Goal: Task Accomplishment & Management: Use online tool/utility

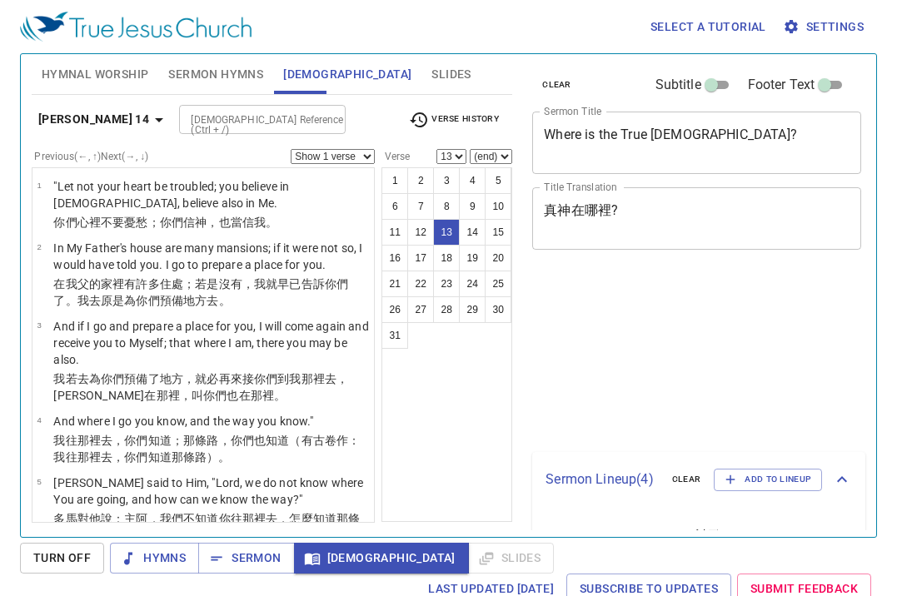
select select "13"
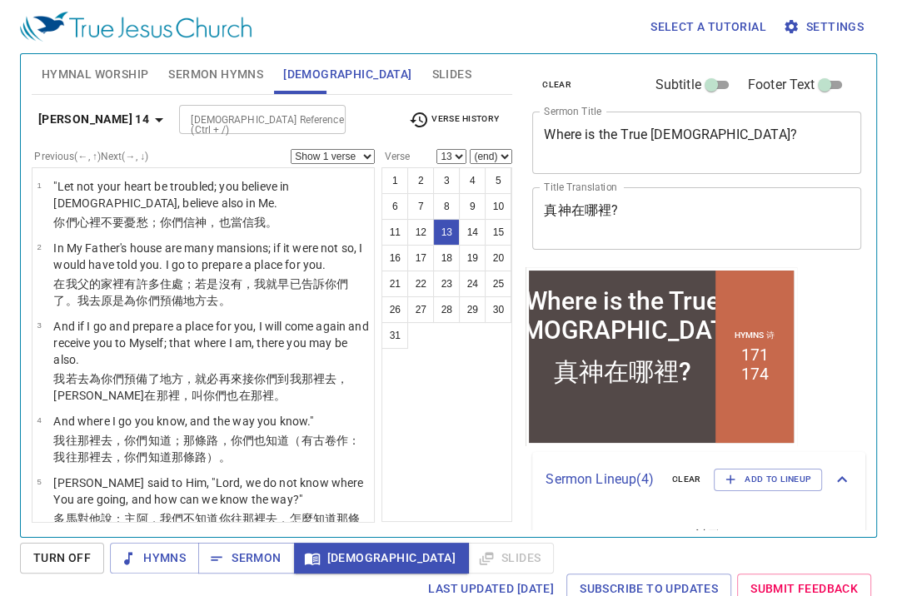
scroll to position [909, 0]
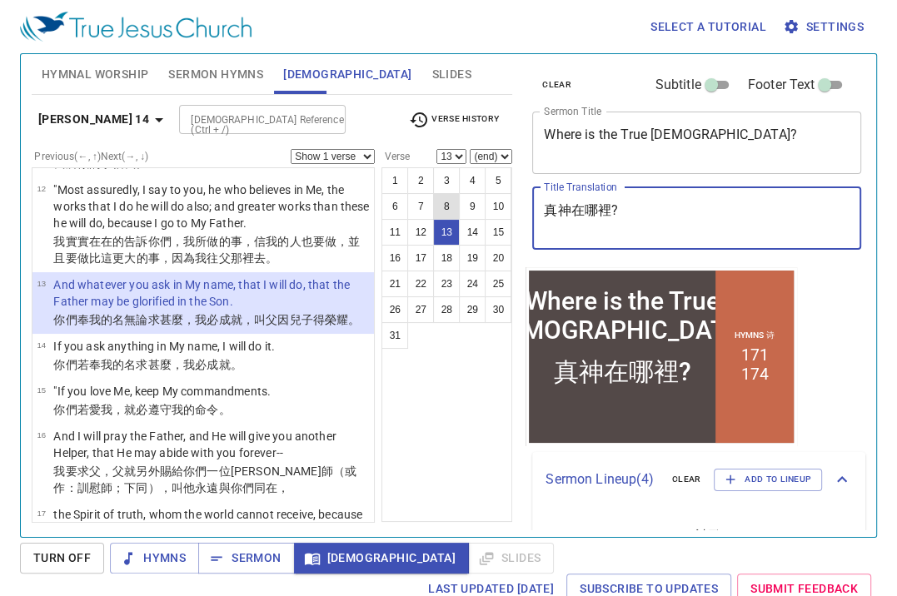
drag, startPoint x: 655, startPoint y: 216, endPoint x: 434, endPoint y: 193, distance: 221.9
click at [434, 193] on div "Hymnal Worship Sermon Hymns Bible Slides Hymn search Hymn search clear Audio Pl…" at bounding box center [448, 288] width 847 height 483
paste textarea "見證"
click at [599, 213] on textarea "見證" at bounding box center [697, 218] width 306 height 32
paste textarea "會"
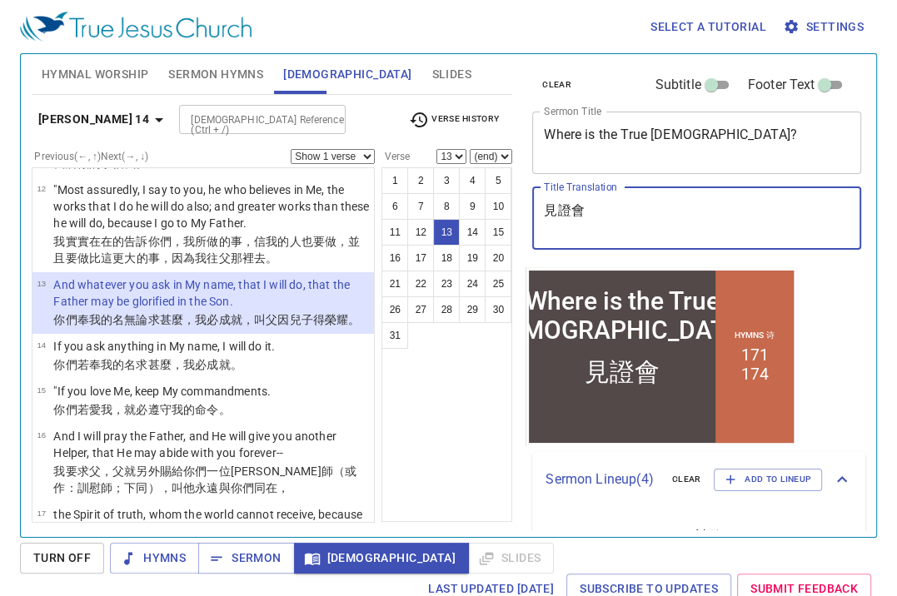
type textarea "見證會"
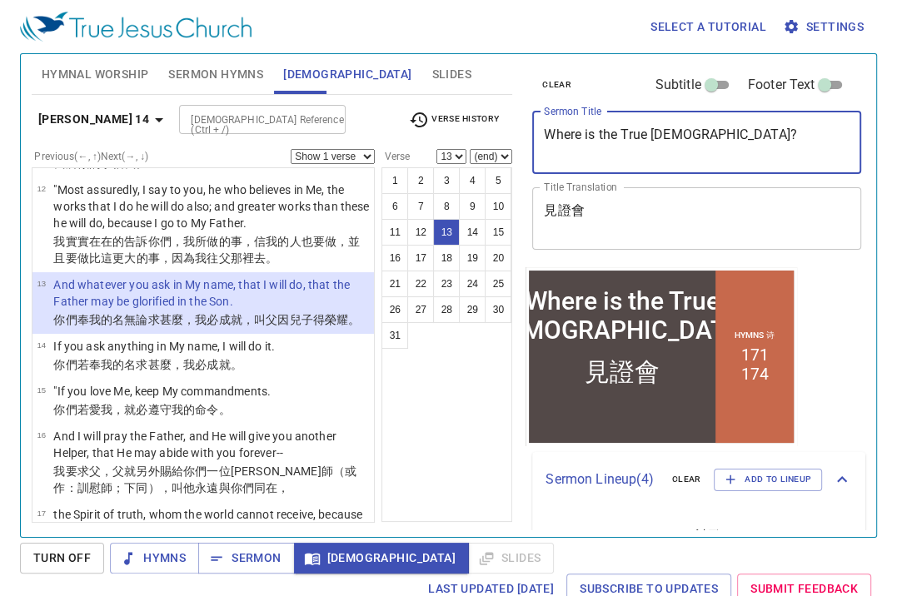
drag, startPoint x: 719, startPoint y: 142, endPoint x: 436, endPoint y: 112, distance: 284.0
click at [436, 112] on div "Hymnal Worship Sermon Hymns Bible Slides Hymn search Hymn search clear Audio Pl…" at bounding box center [448, 288] width 847 height 483
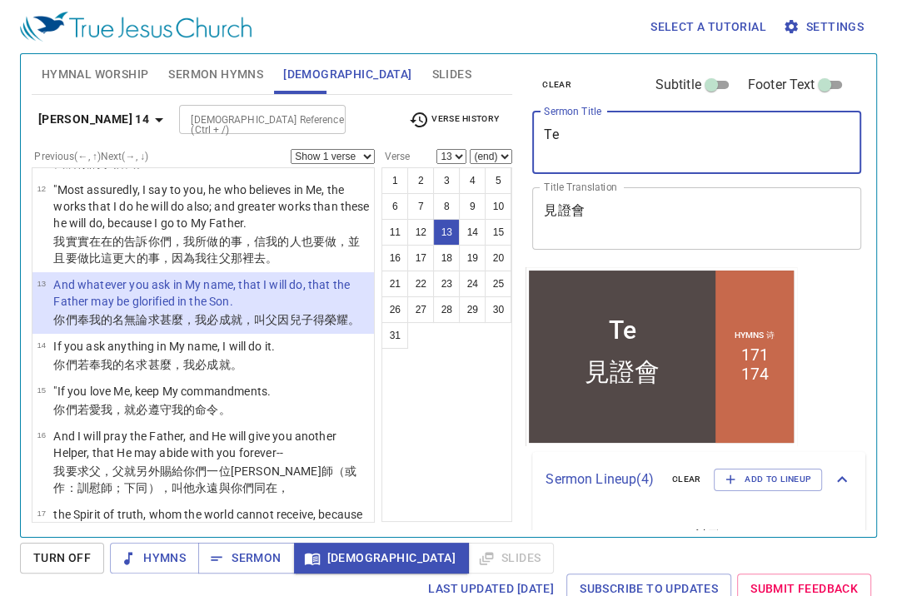
type textarea "Tes"
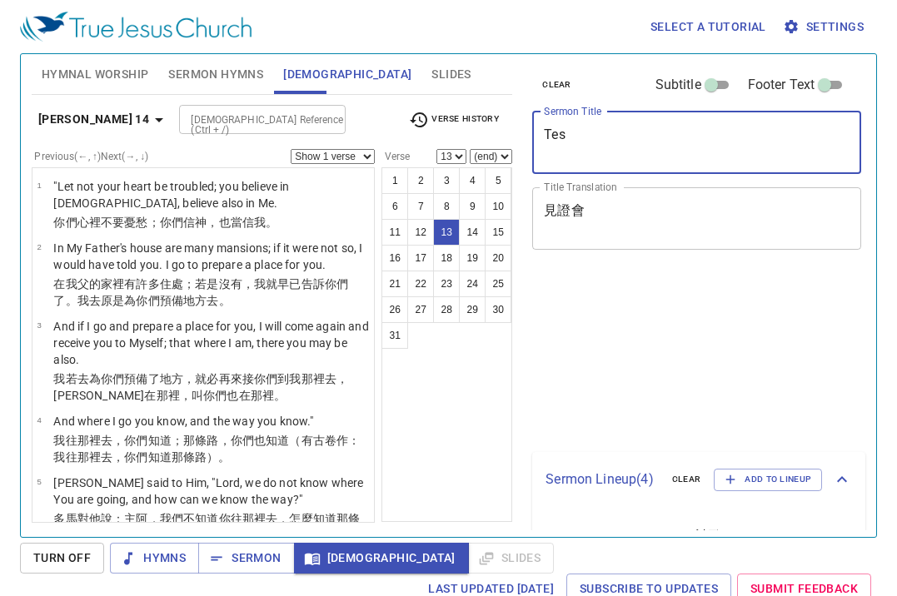
select select "13"
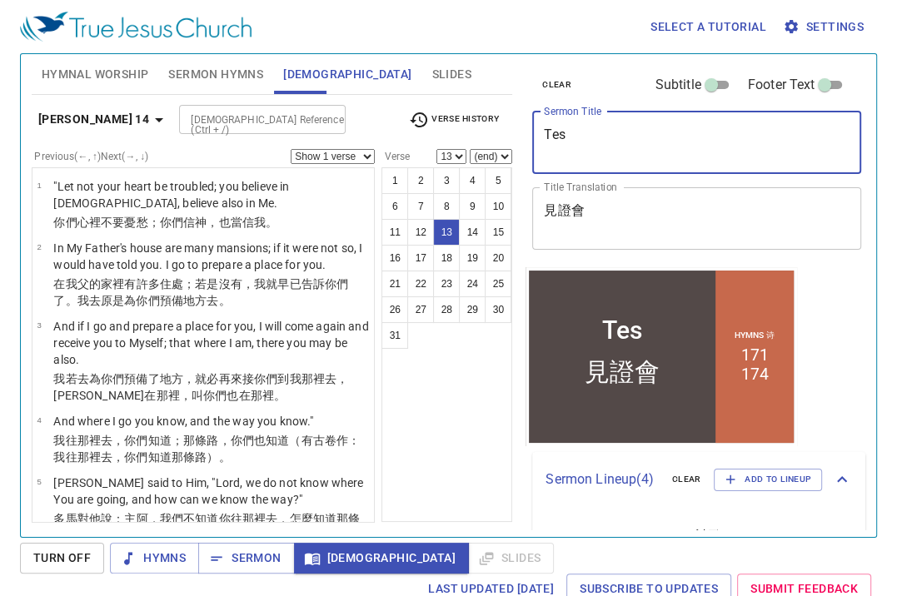
type textarea "Test"
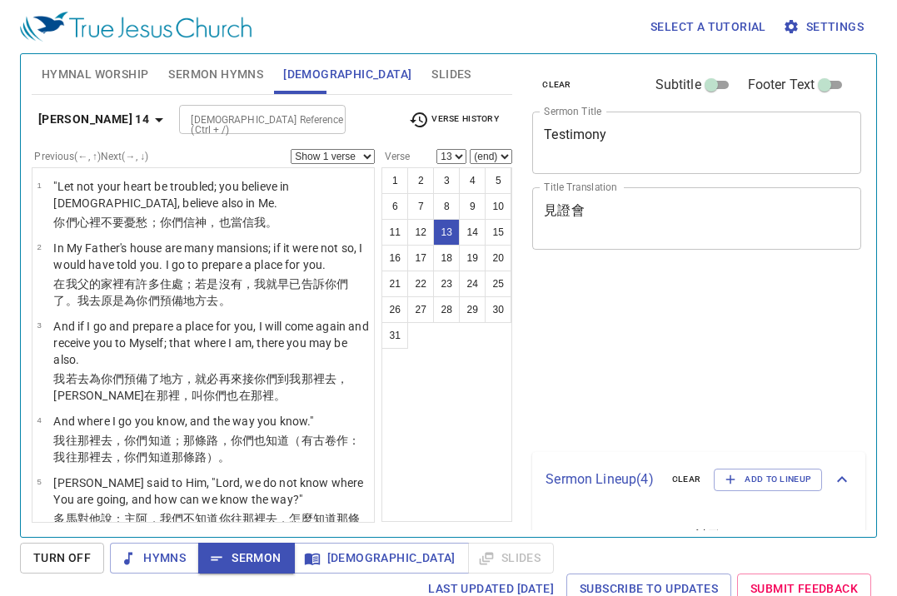
select select "13"
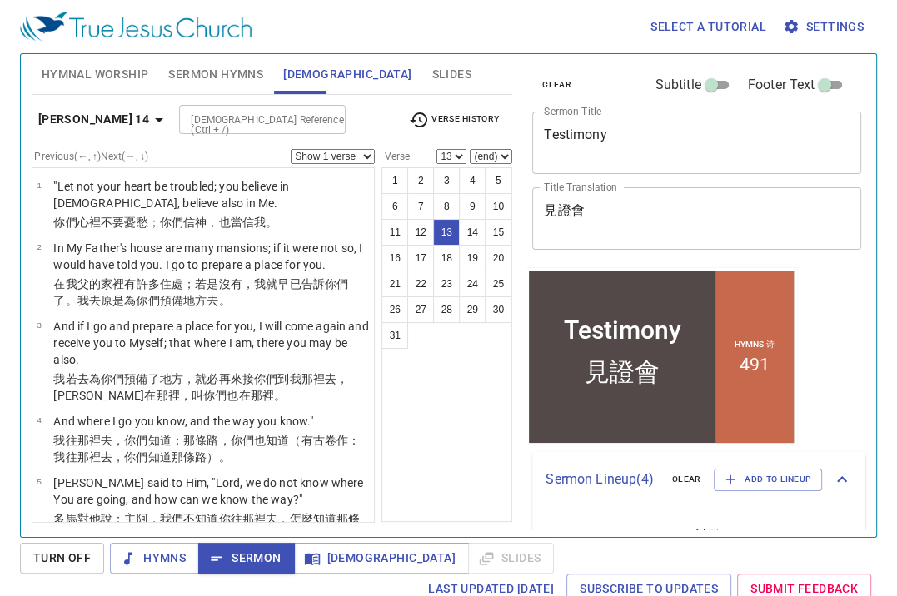
scroll to position [909, 0]
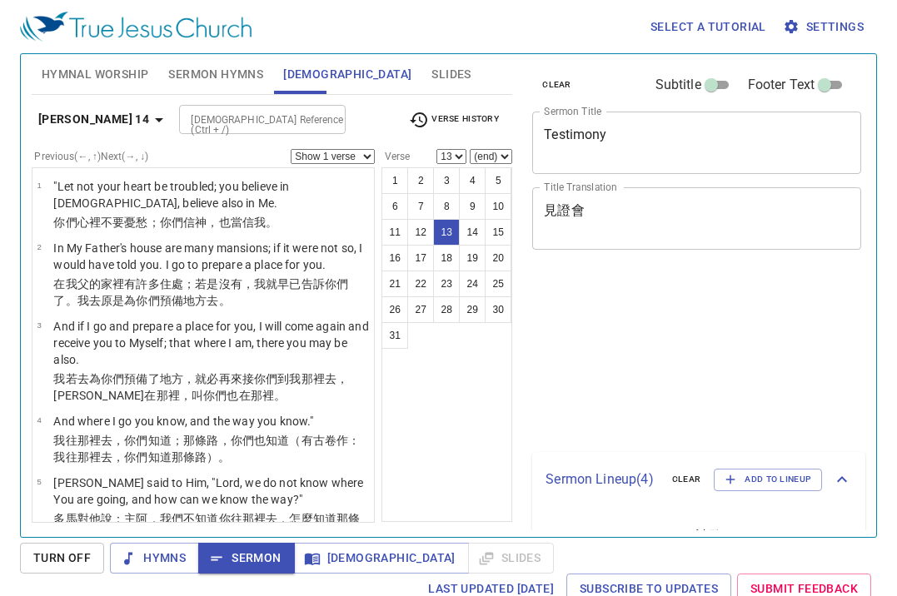
select select "13"
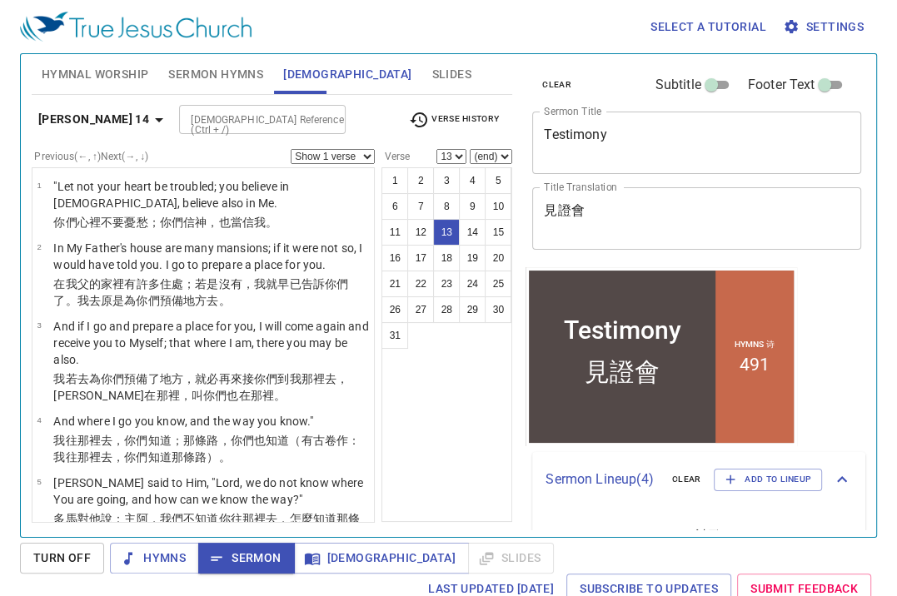
scroll to position [909, 0]
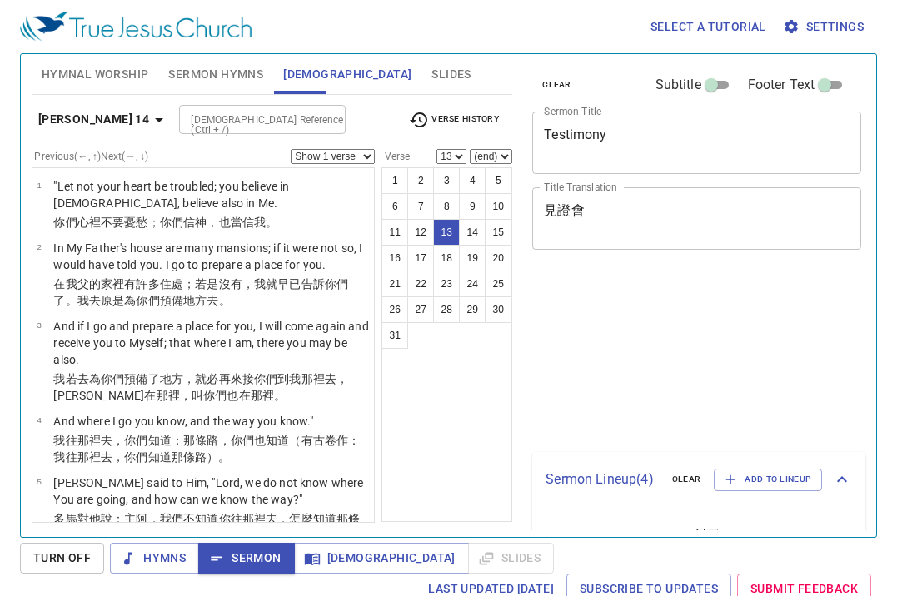
select select "13"
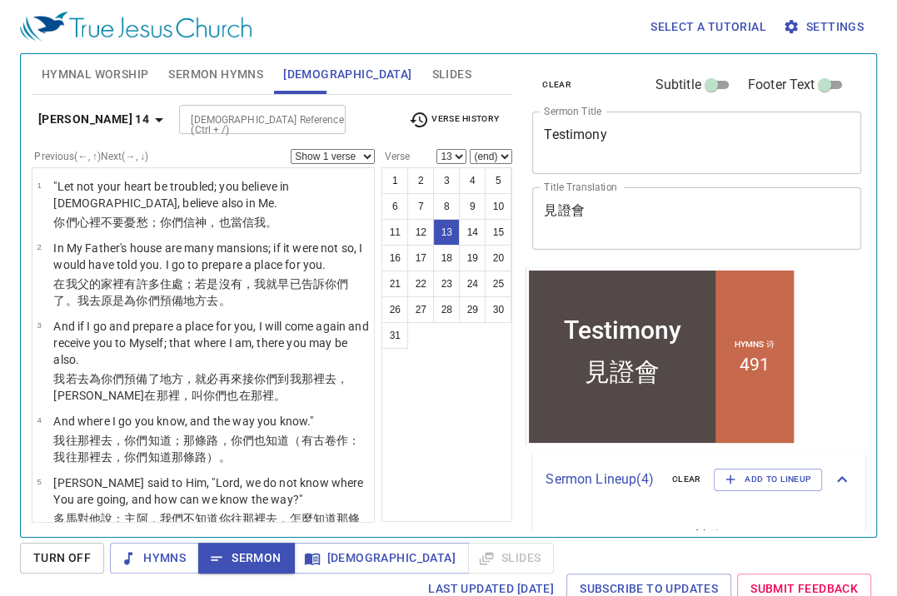
scroll to position [397, 0]
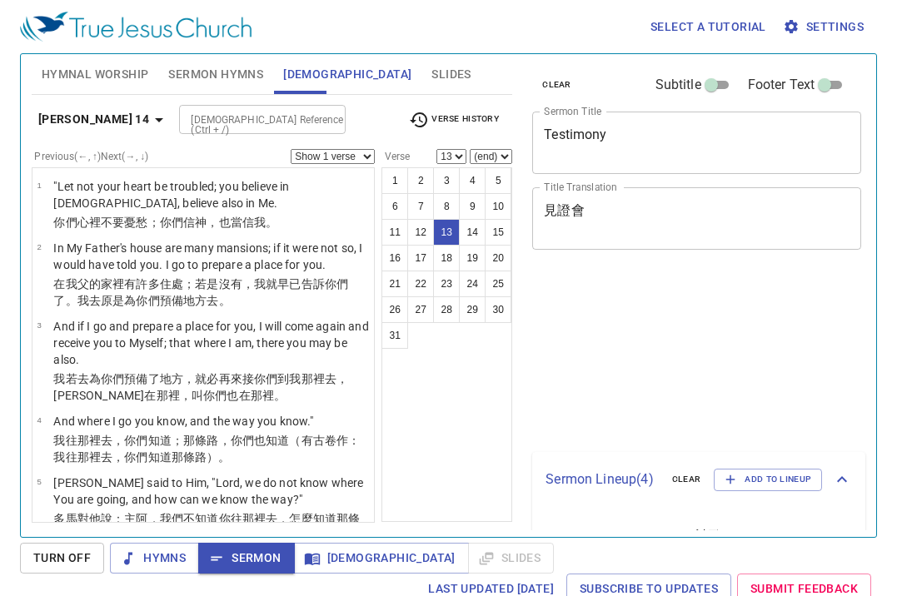
select select "13"
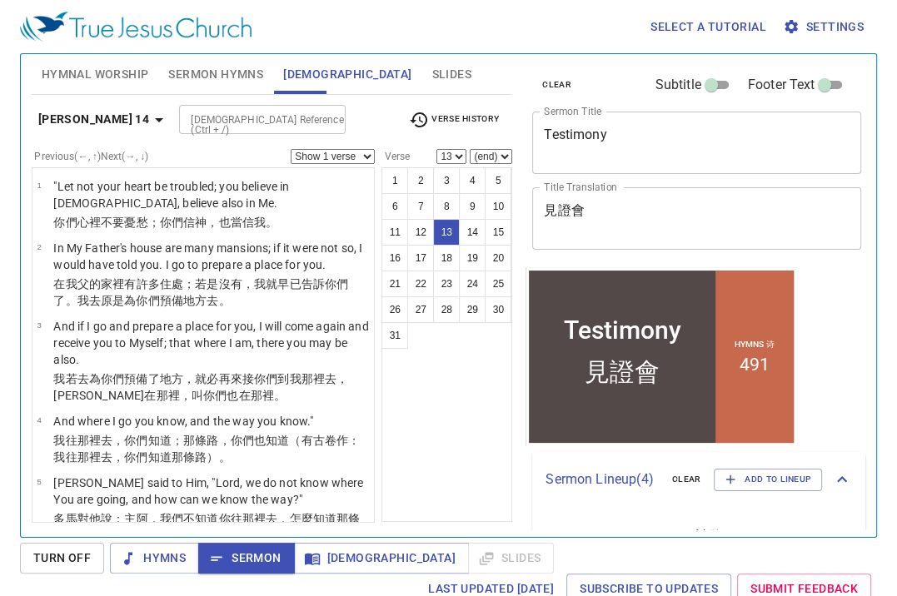
scroll to position [909, 0]
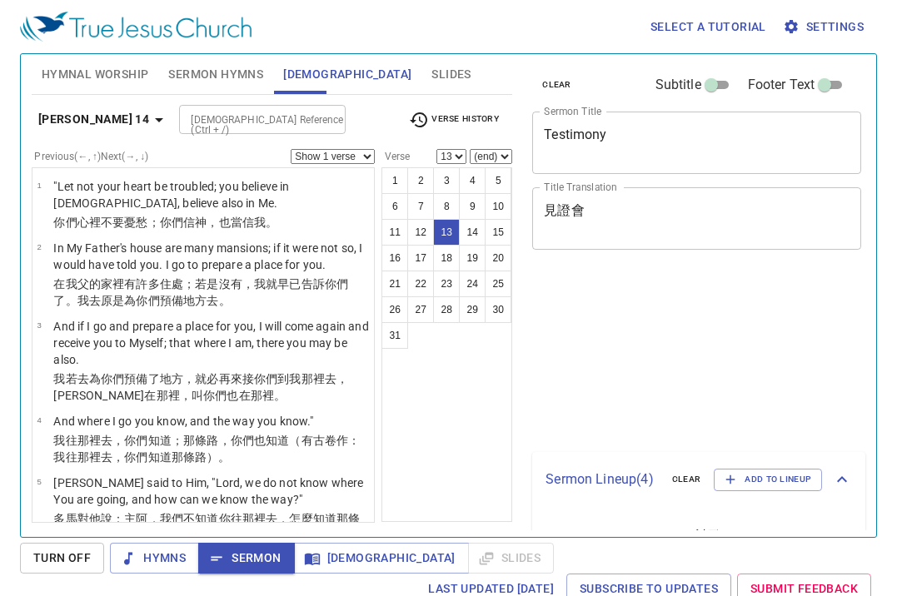
select select "13"
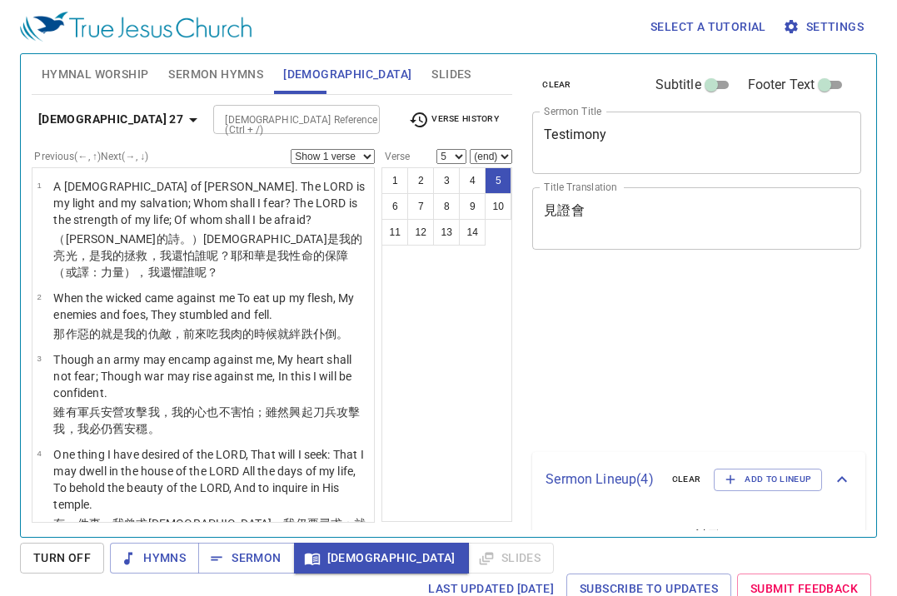
select select "5"
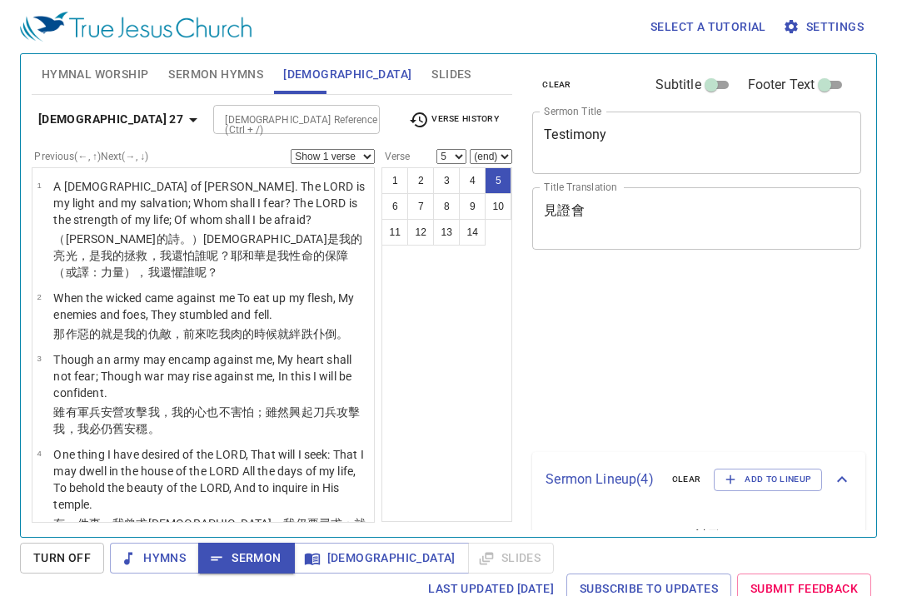
select select "5"
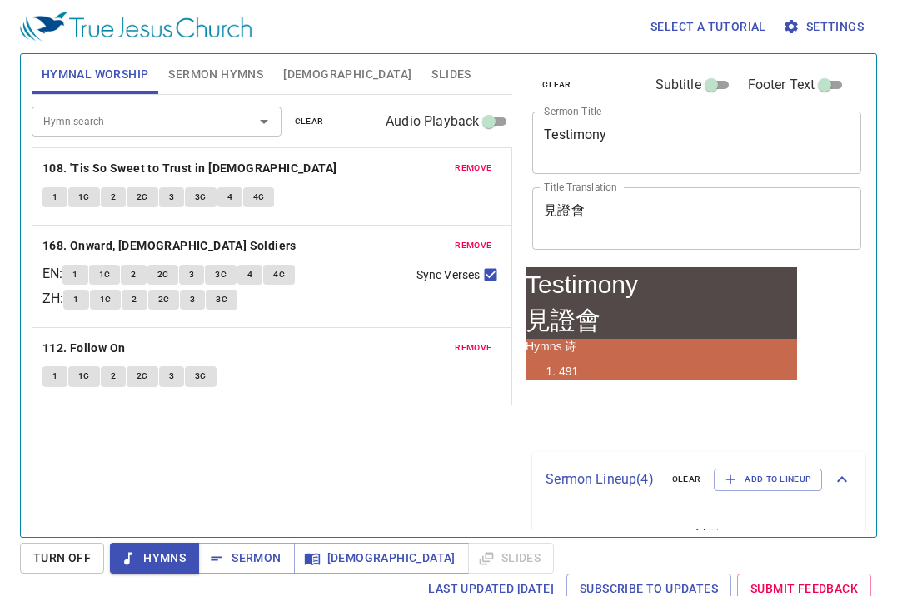
click at [193, 64] on span "Sermon Hymns" at bounding box center [215, 74] width 95 height 21
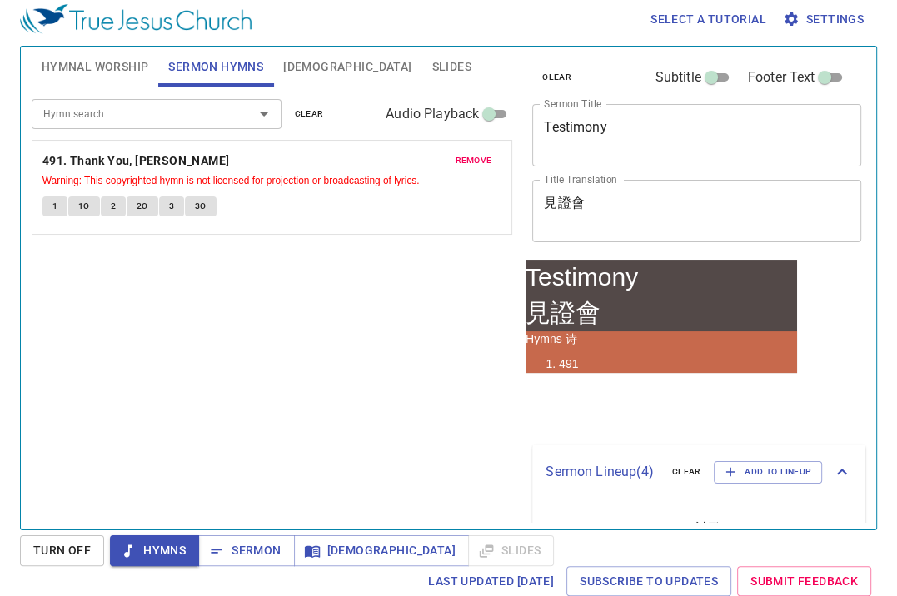
scroll to position [7, 0]
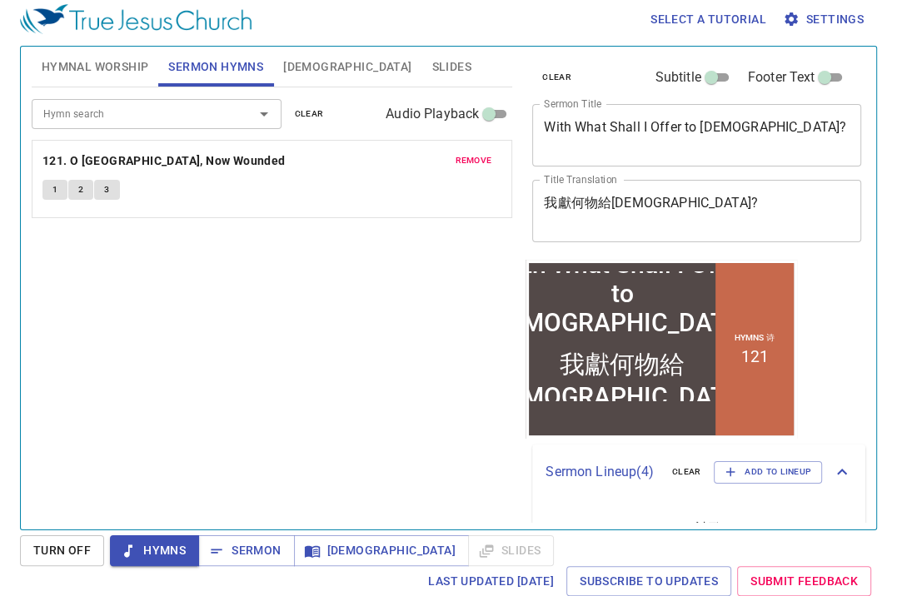
scroll to position [7, 0]
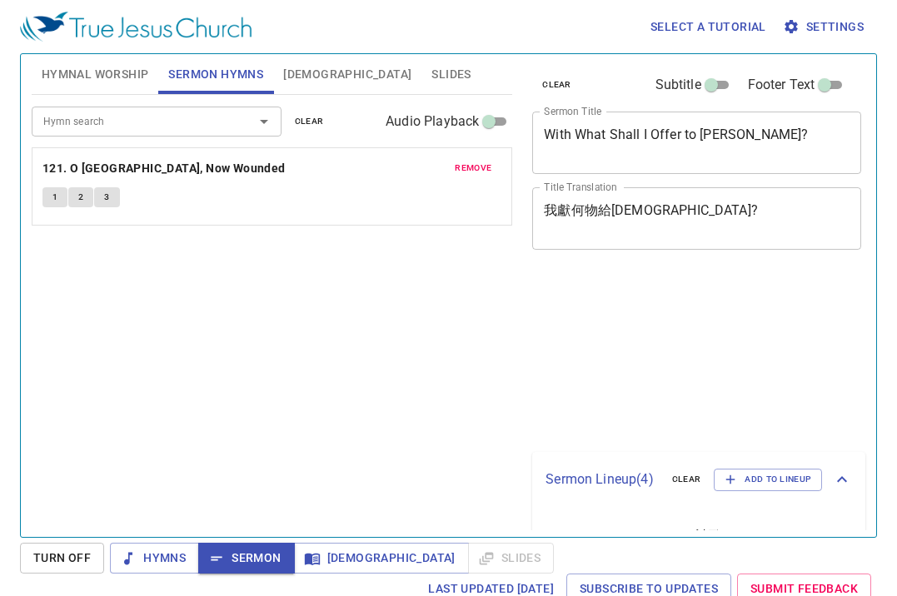
scroll to position [7, 0]
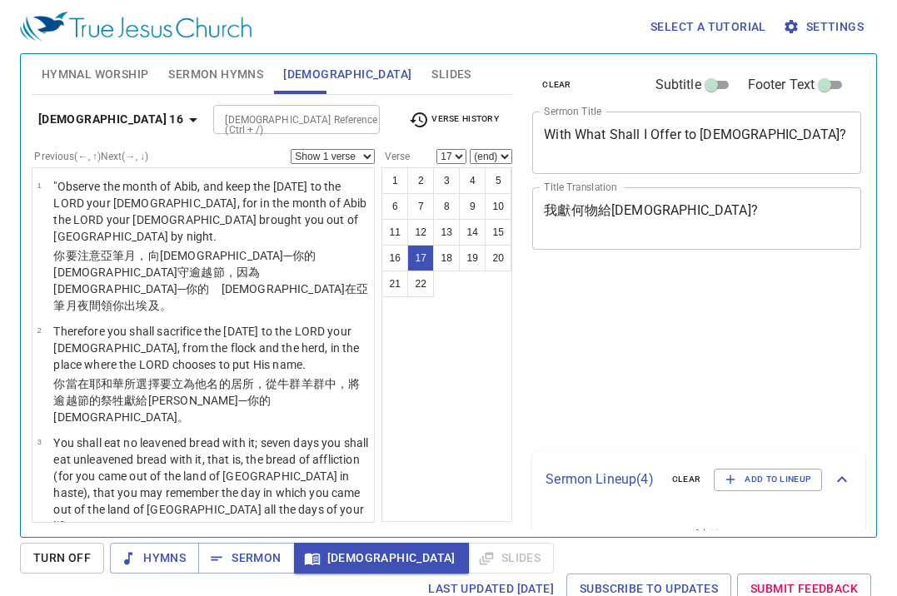
select select "17"
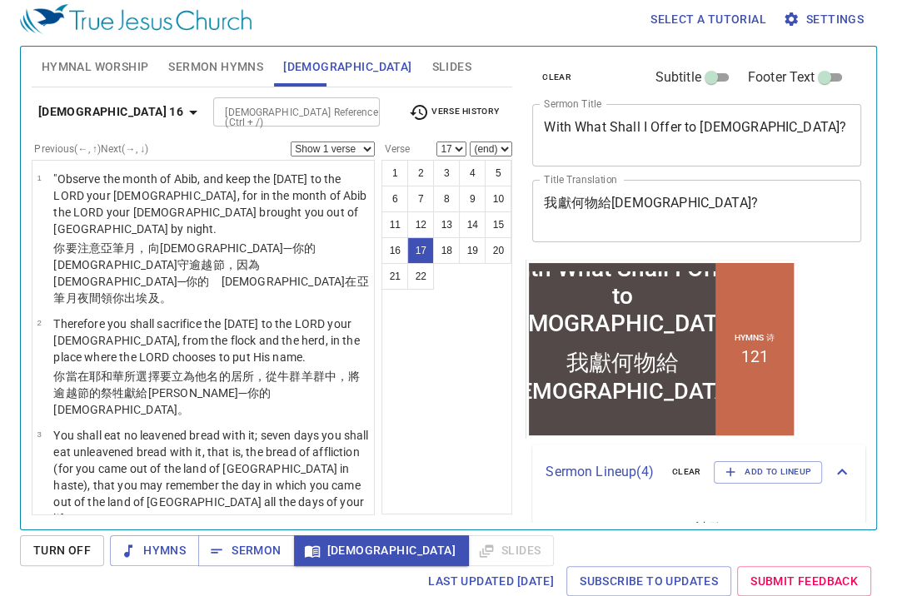
scroll to position [1435, 0]
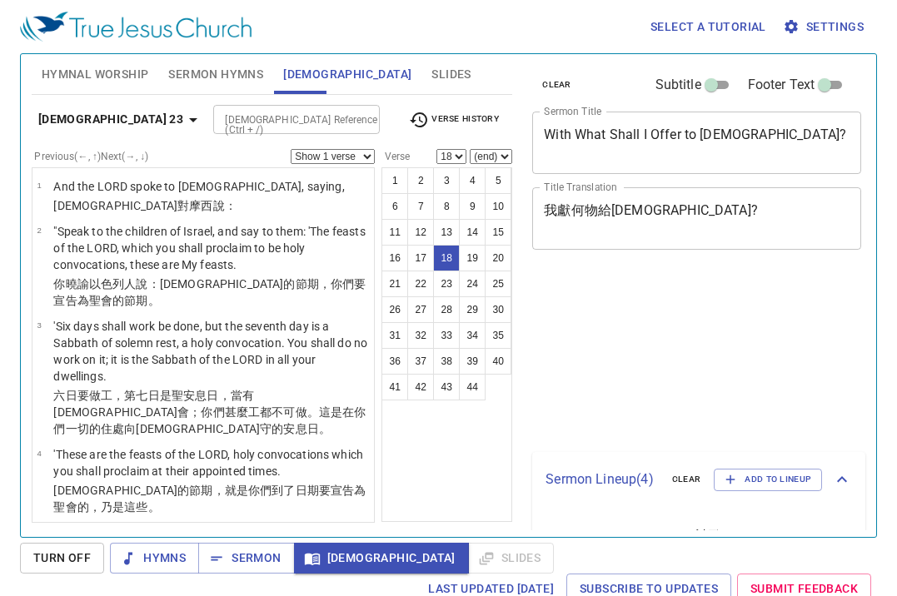
select select "18"
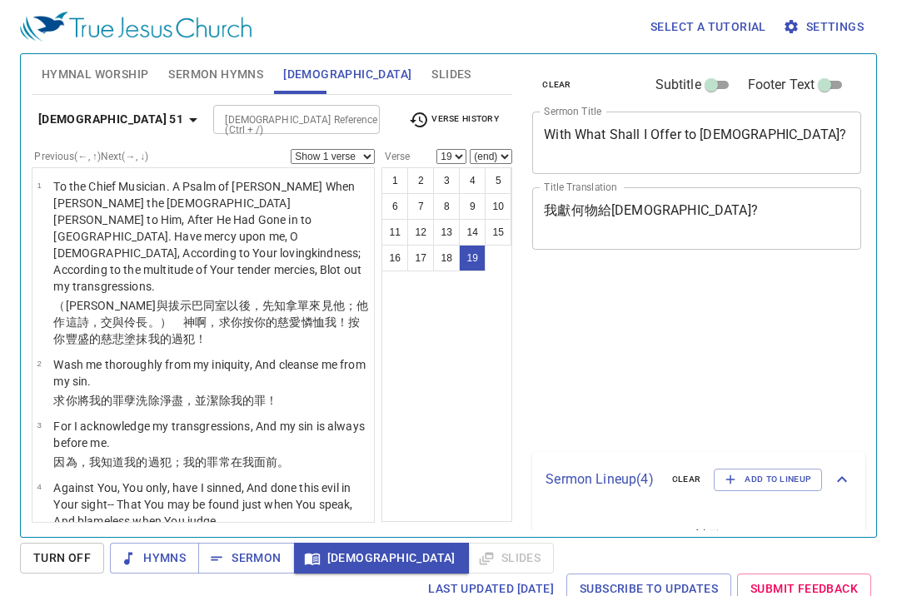
select select "19"
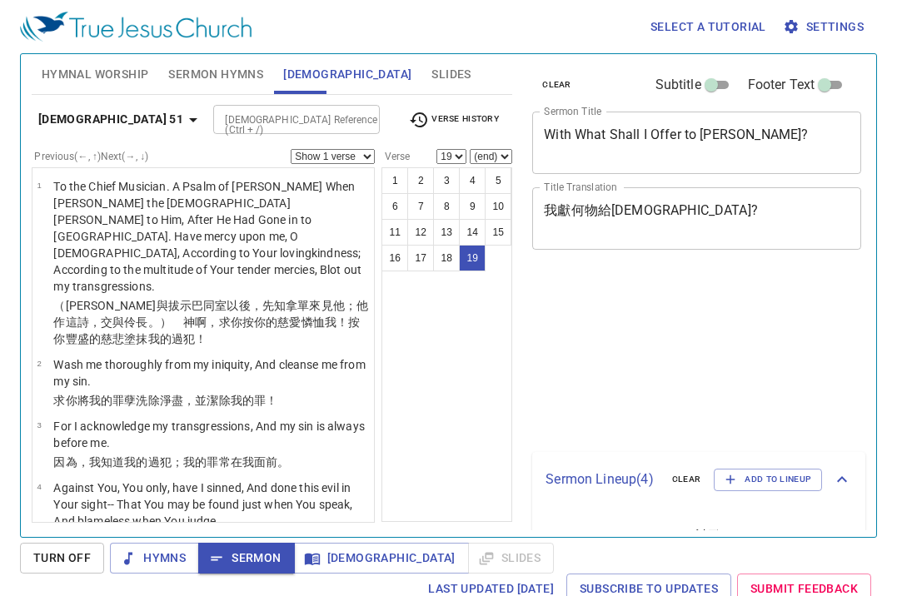
select select "19"
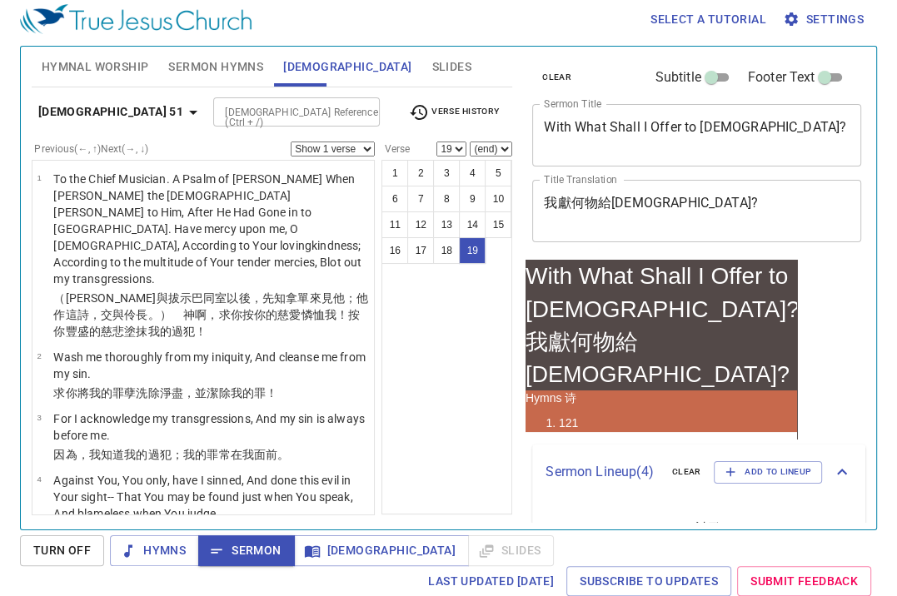
scroll to position [1097, 0]
